Goal: Information Seeking & Learning: Learn about a topic

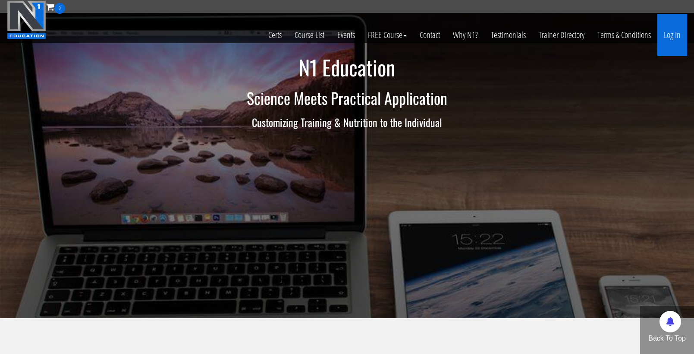
click at [673, 26] on link "Log In" at bounding box center [672, 35] width 30 height 42
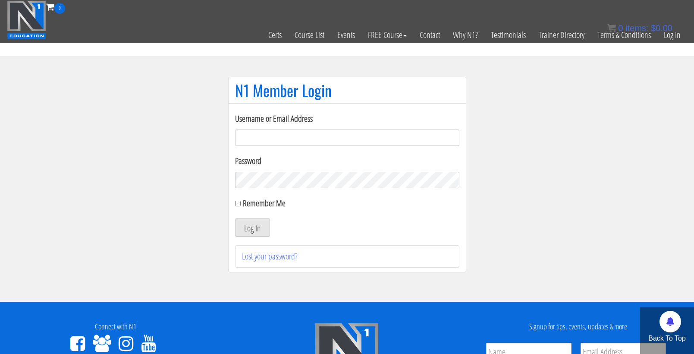
type input "cmoxley"
click at [252, 227] on button "Log In" at bounding box center [252, 227] width 35 height 18
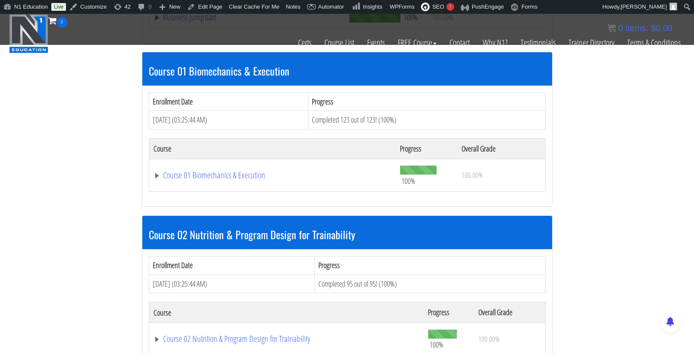
scroll to position [399, 0]
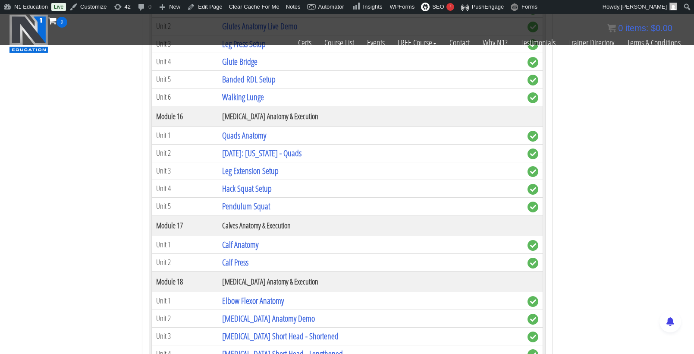
scroll to position [2587, 0]
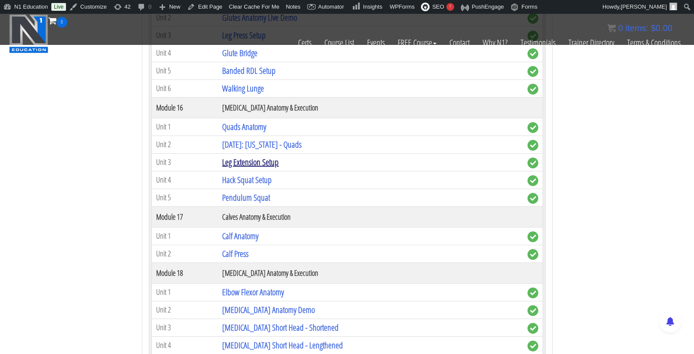
click at [274, 156] on link "Leg Extension Setup" at bounding box center [250, 162] width 57 height 12
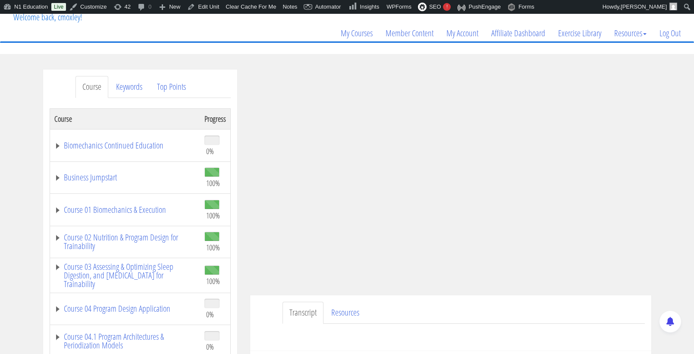
scroll to position [76, 0]
